Goal: Find specific page/section: Find specific page/section

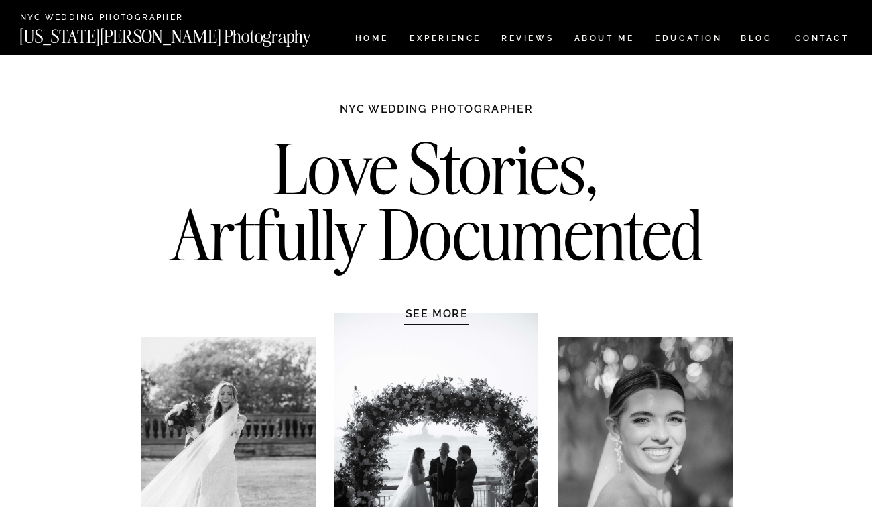
click at [814, 36] on nav "CONTACT" at bounding box center [822, 38] width 56 height 15
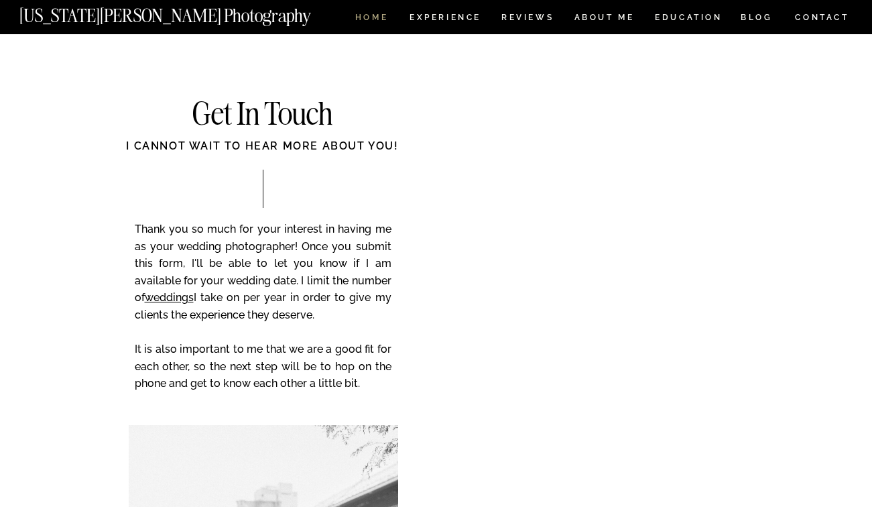
click at [380, 21] on nav "HOME" at bounding box center [372, 18] width 38 height 11
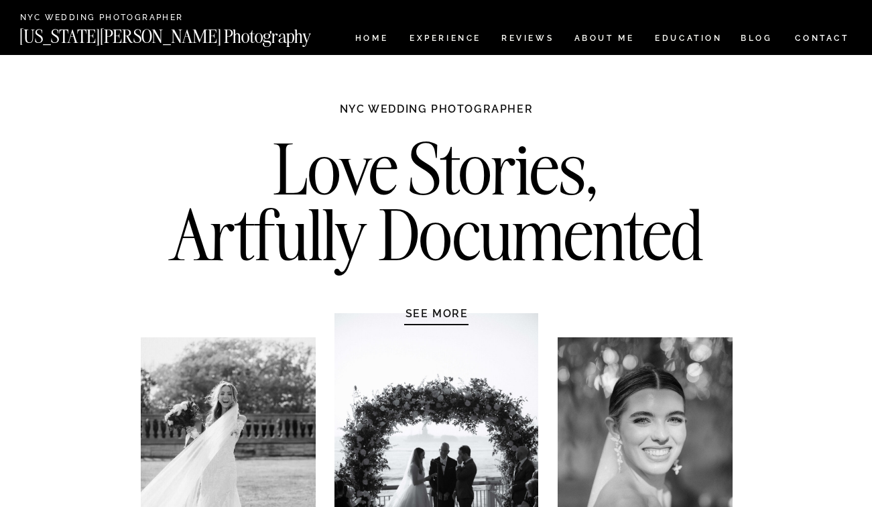
click at [807, 41] on nav "CONTACT" at bounding box center [822, 38] width 56 height 15
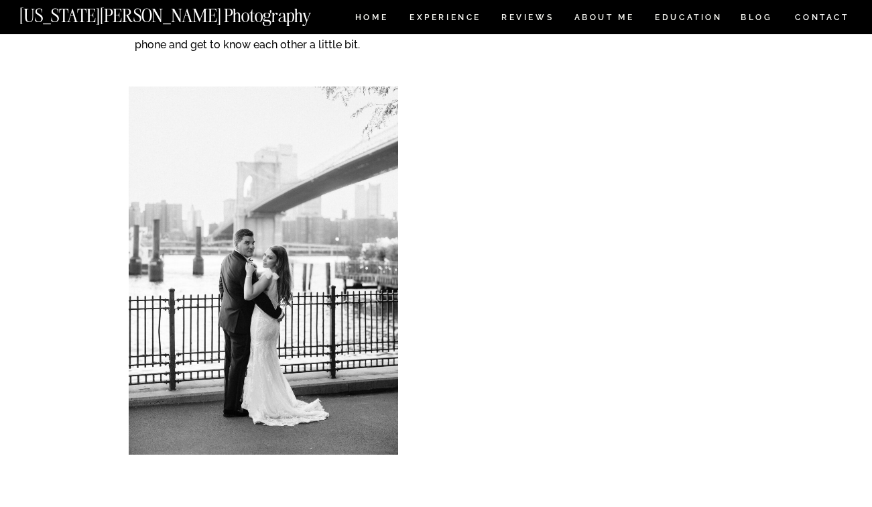
scroll to position [365, 0]
